Goal: Check status

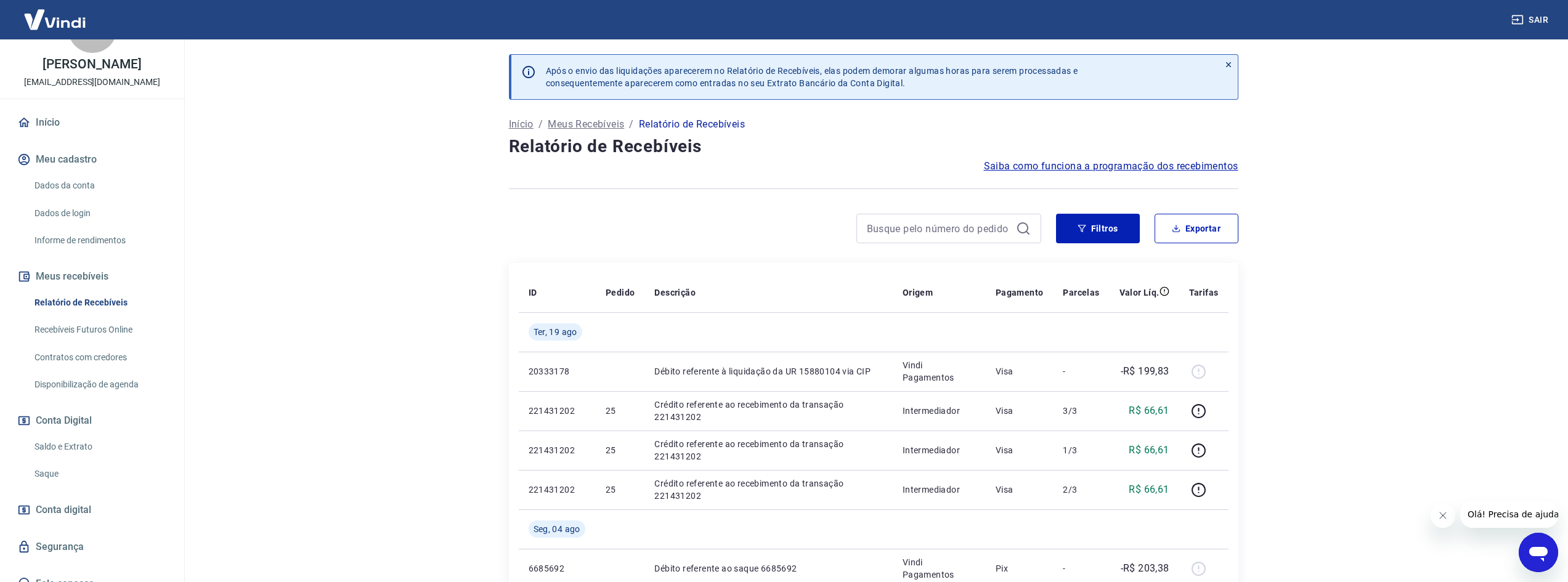
scroll to position [74, 0]
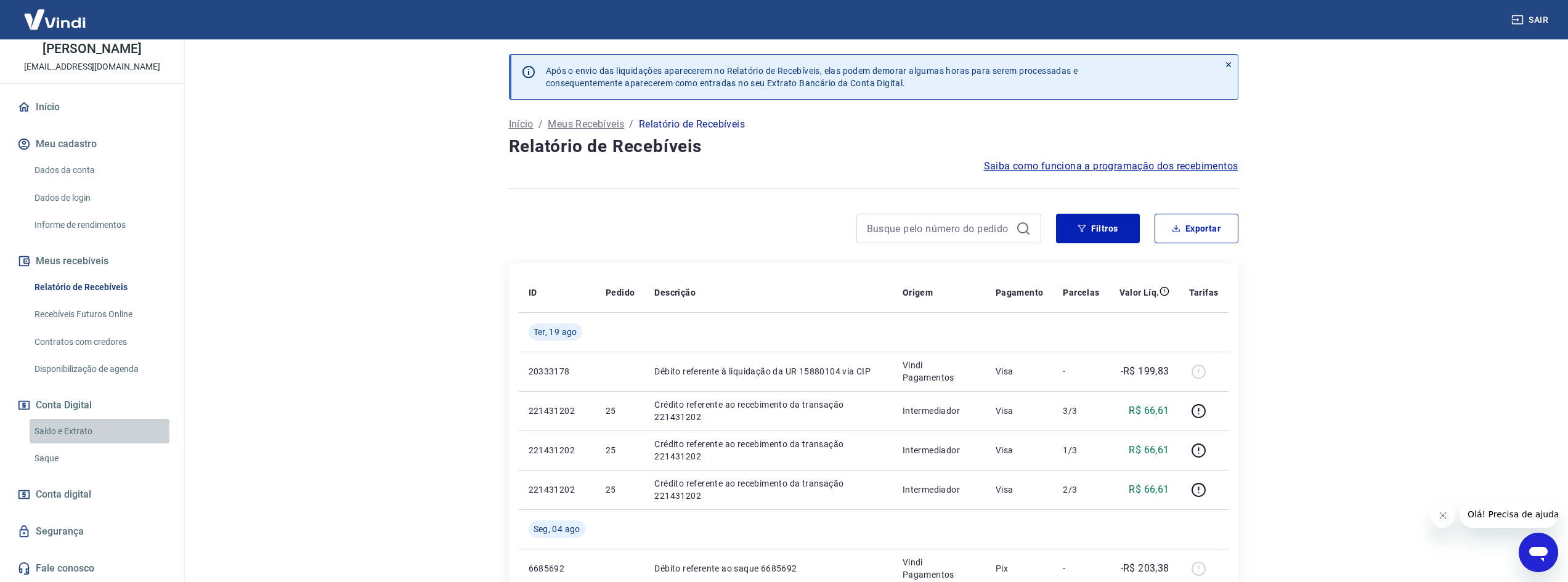
click at [111, 422] on link "Saldo e Extrato" at bounding box center [99, 431] width 140 height 25
